Goal: Task Accomplishment & Management: Manage account settings

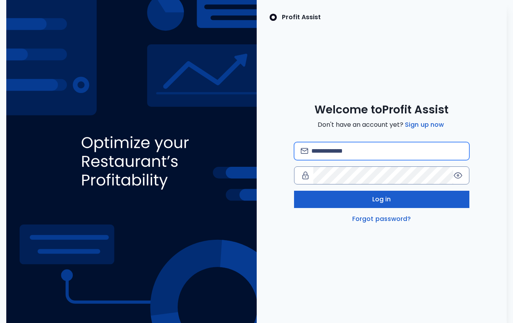
type input "**********"
click at [317, 202] on button "Log in" at bounding box center [381, 199] width 175 height 17
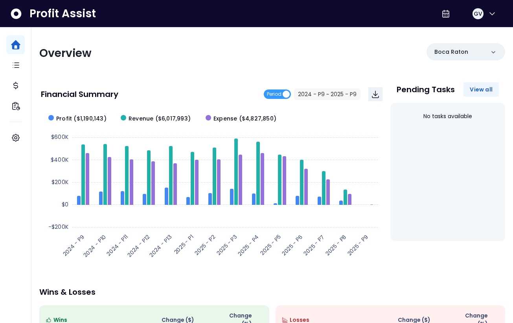
click at [483, 88] on span "View all" at bounding box center [481, 90] width 23 height 8
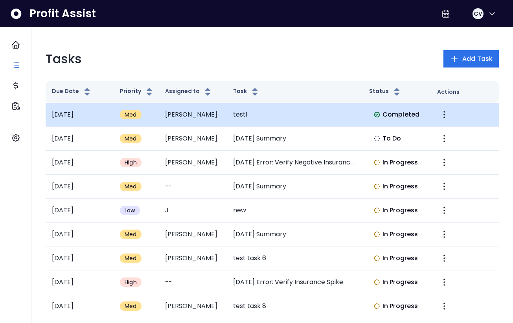
click at [409, 117] on span "Completed" at bounding box center [400, 114] width 37 height 9
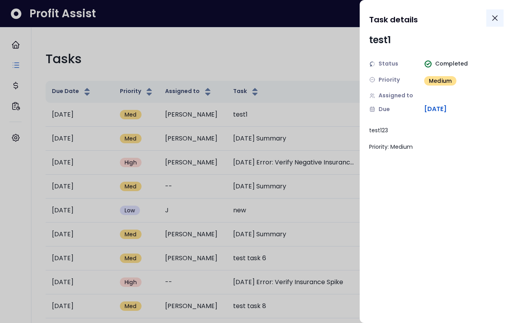
click at [495, 17] on icon "Close" at bounding box center [495, 18] width 5 height 5
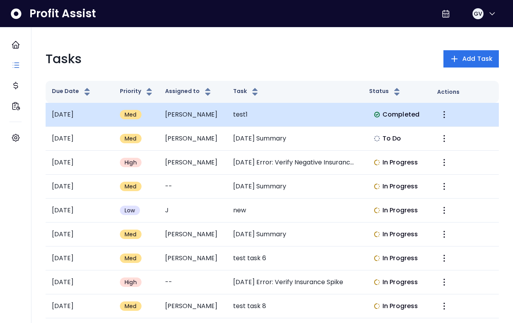
click at [377, 112] on img at bounding box center [377, 115] width 6 height 6
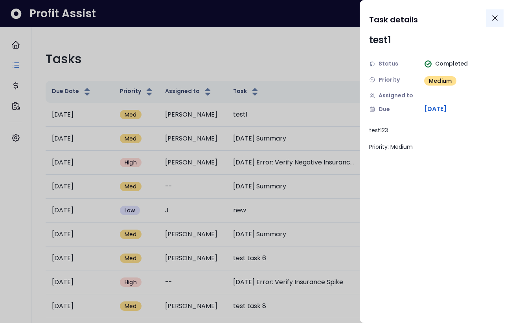
click at [493, 17] on icon "Close" at bounding box center [494, 17] width 9 height 9
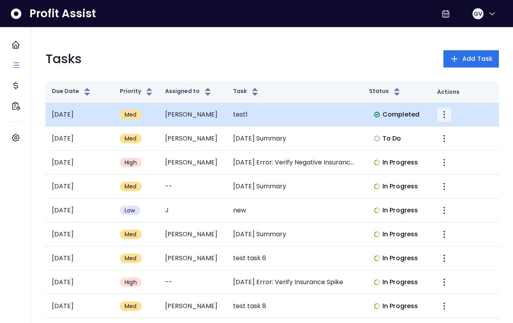
click at [443, 110] on icon "More" at bounding box center [443, 114] width 9 height 9
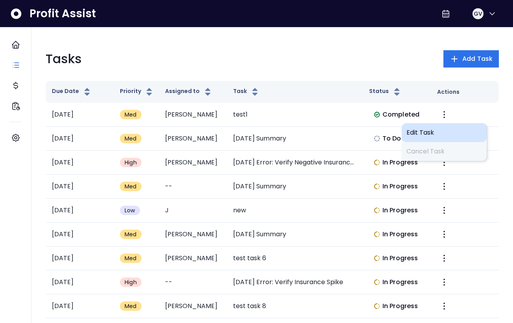
click at [416, 134] on span "Edit Task" at bounding box center [443, 132] width 75 height 9
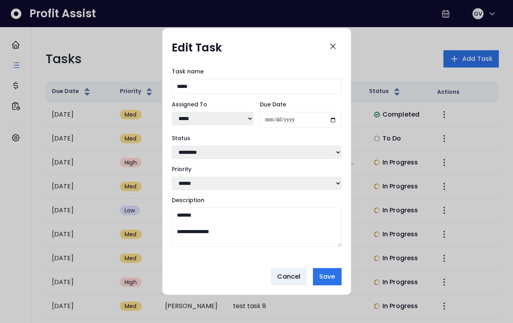
click at [275, 151] on select "**********" at bounding box center [257, 152] width 170 height 13
click at [335, 44] on icon "Close" at bounding box center [332, 46] width 9 height 9
